Goal: Navigation & Orientation: Find specific page/section

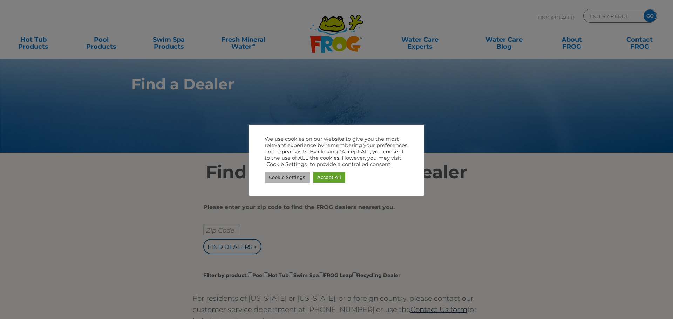
click at [294, 174] on link "Cookie Settings" at bounding box center [287, 177] width 45 height 11
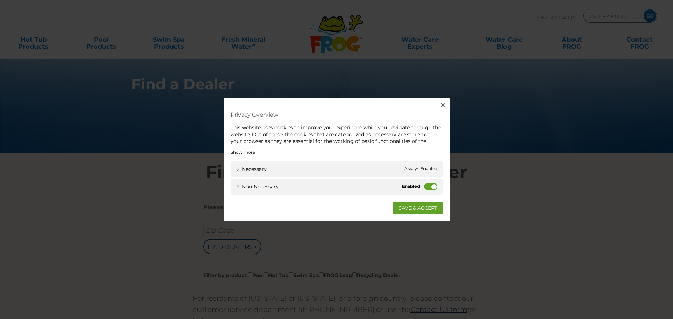
click at [429, 185] on label "Non-necessary" at bounding box center [430, 186] width 13 height 7
click at [0, 0] on input "Non-necessary" at bounding box center [0, 0] width 0 height 0
click at [418, 205] on link "SAVE & ACCEPT" at bounding box center [418, 208] width 50 height 13
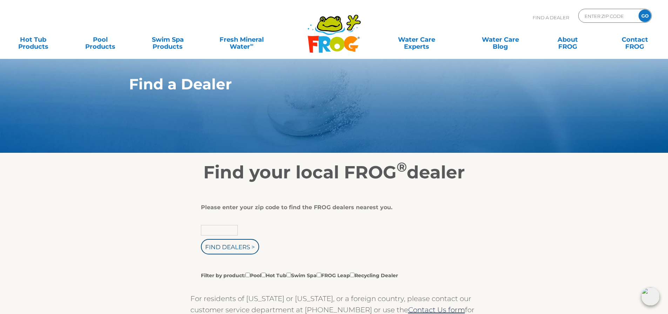
click at [218, 230] on input "text" at bounding box center [219, 230] width 37 height 11
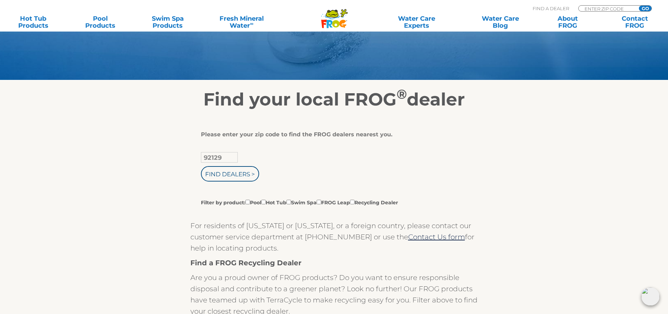
scroll to position [140, 0]
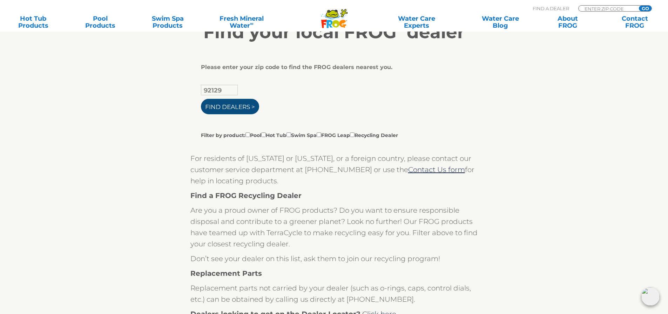
type input "92129"
click at [219, 105] on input "Find Dealers >" at bounding box center [230, 106] width 58 height 15
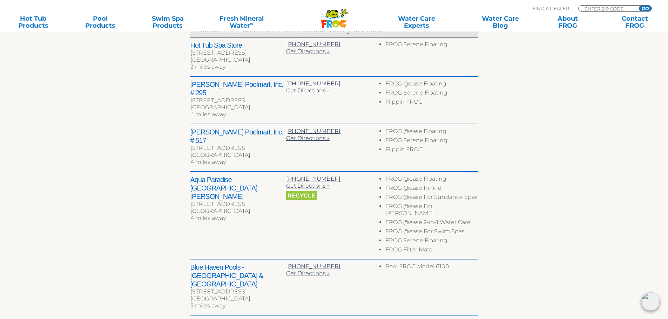
scroll to position [316, 0]
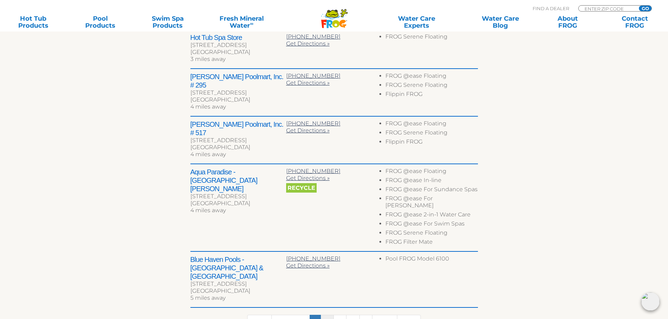
click at [328, 315] on link "2" at bounding box center [327, 322] width 13 height 15
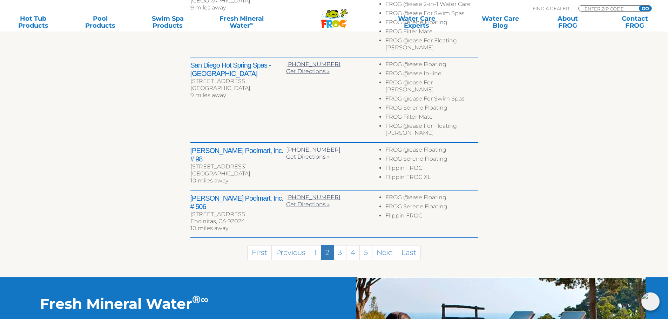
scroll to position [491, 0]
click at [335, 245] on link "3" at bounding box center [339, 252] width 13 height 15
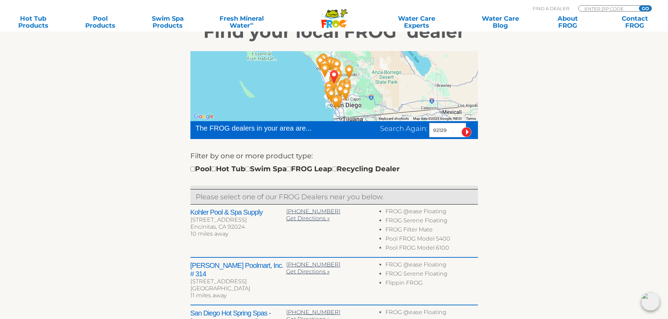
scroll to position [140, 0]
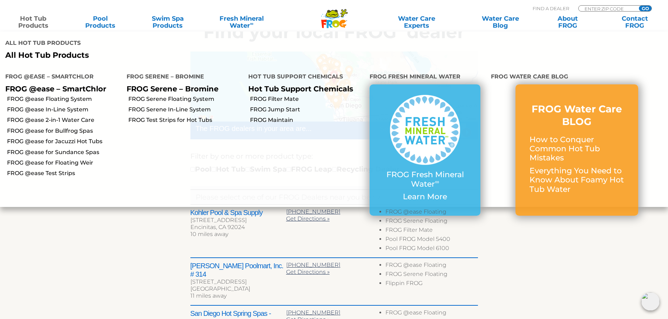
click at [32, 24] on link "Hot Tub Products" at bounding box center [33, 22] width 52 height 14
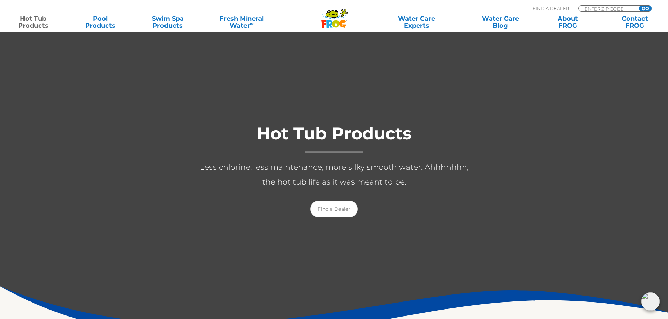
scroll to position [105, 0]
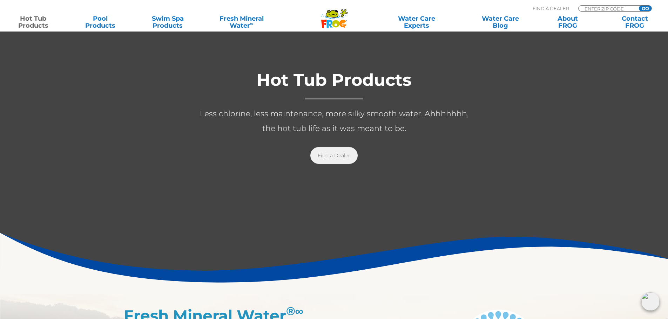
click at [336, 159] on link "Find a Dealer" at bounding box center [333, 155] width 47 height 17
